Goal: Use online tool/utility: Utilize a website feature to perform a specific function

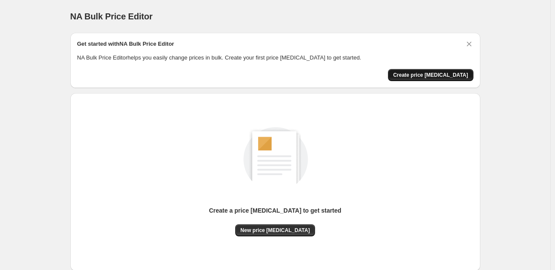
click at [447, 76] on span "Create price [MEDICAL_DATA]" at bounding box center [430, 75] width 75 height 7
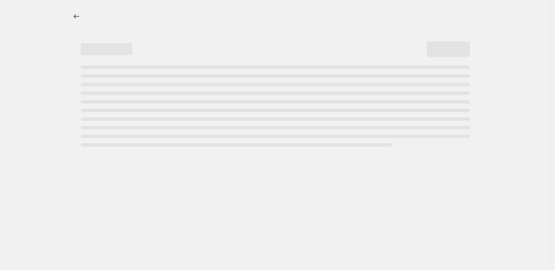
select select "percentage"
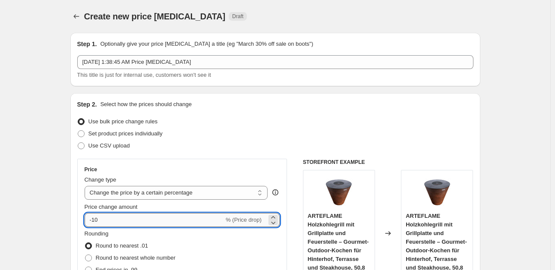
click at [122, 223] on input "-10" at bounding box center [154, 220] width 139 height 14
type input "-1"
type input "-35"
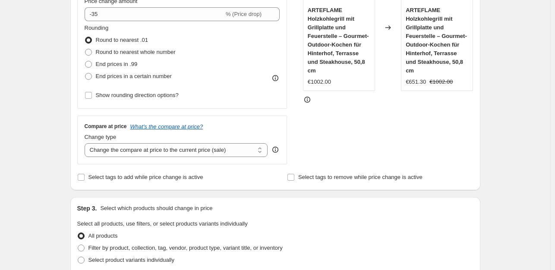
scroll to position [238, 0]
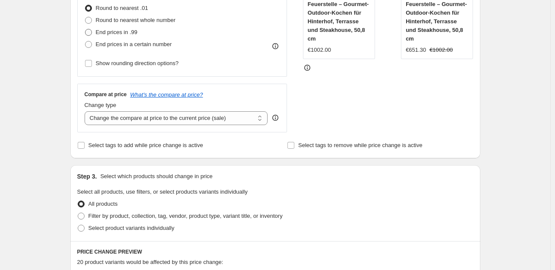
click at [128, 35] on span "End prices in .99" at bounding box center [117, 32] width 42 height 6
click at [85, 29] on input "End prices in .99" at bounding box center [85, 29] width 0 height 0
radio input "true"
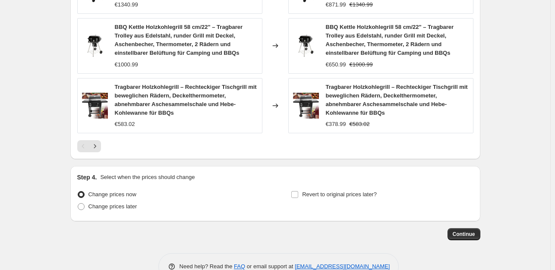
scroll to position [675, 0]
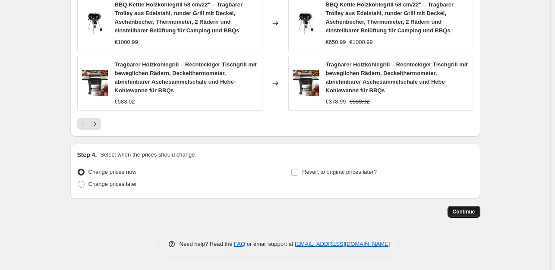
click at [459, 211] on span "Continue" at bounding box center [464, 212] width 22 height 7
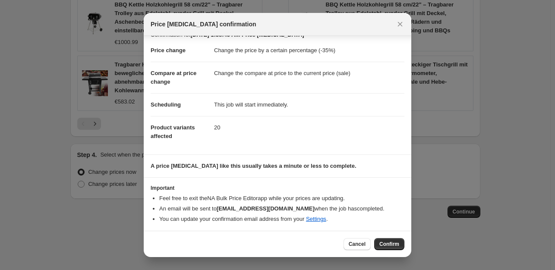
scroll to position [13, 0]
click at [392, 247] on span "Confirm" at bounding box center [390, 244] width 20 height 7
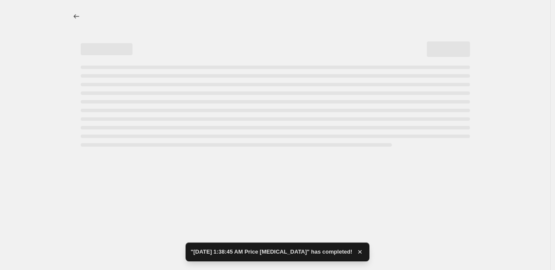
select select "percentage"
